Goal: Task Accomplishment & Management: Manage account settings

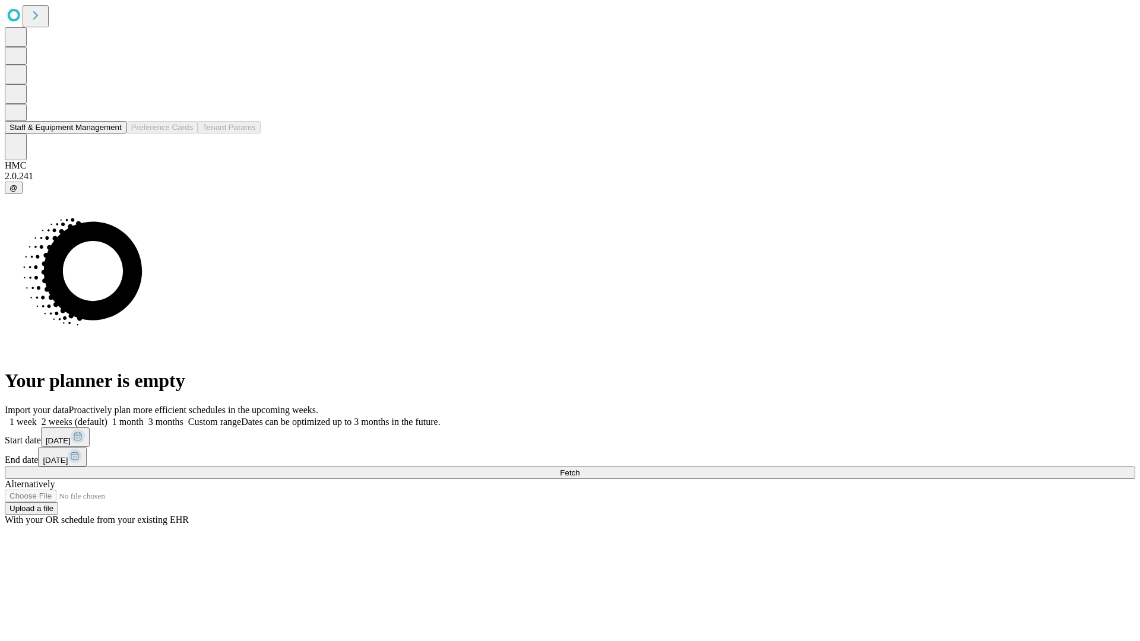
click at [111, 134] on button "Staff & Equipment Management" at bounding box center [66, 127] width 122 height 12
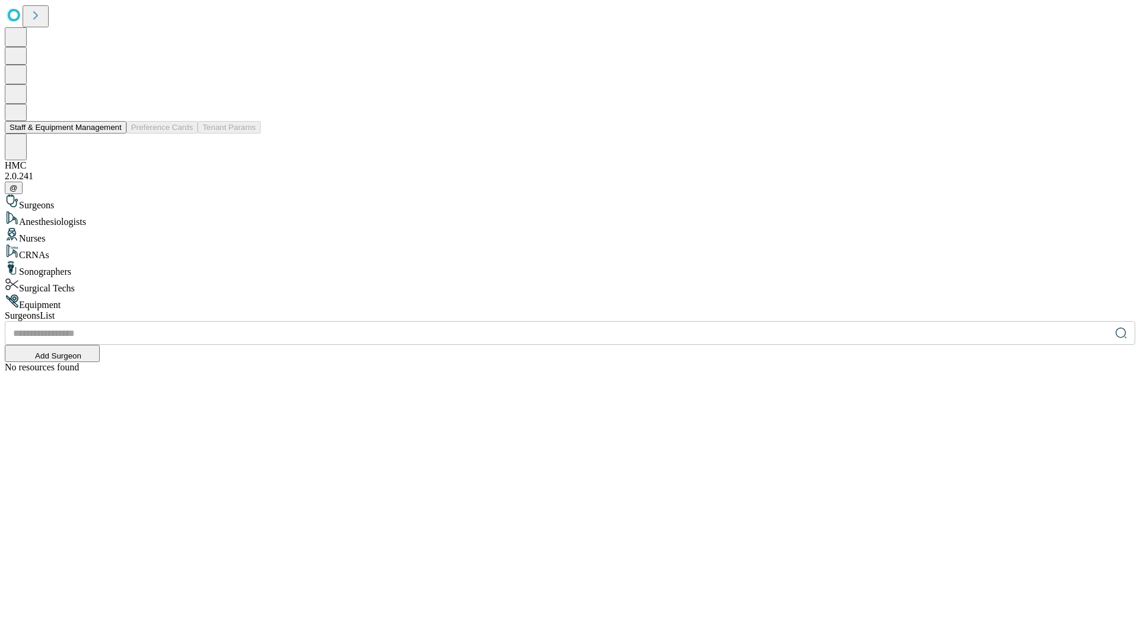
click at [113, 134] on button "Staff & Equipment Management" at bounding box center [66, 127] width 122 height 12
